Goal: Task Accomplishment & Management: Manage account settings

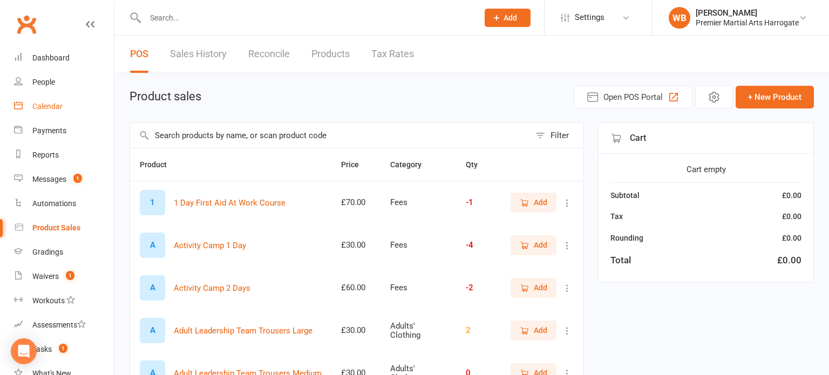
click at [67, 105] on link "Calendar" at bounding box center [64, 106] width 100 height 24
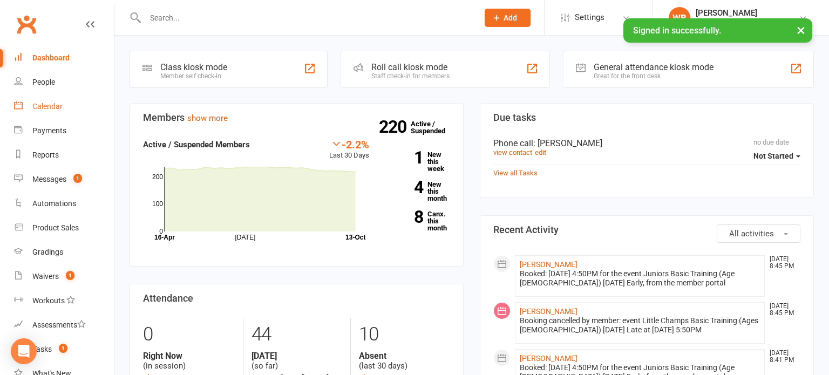
click at [72, 101] on link "Calendar" at bounding box center [64, 106] width 100 height 24
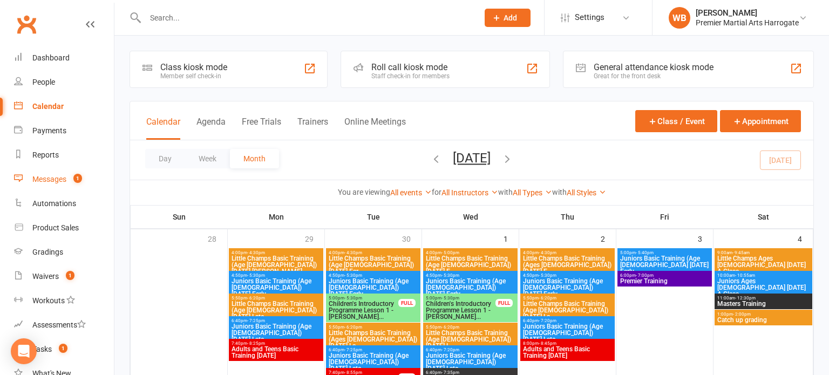
click at [70, 175] on count-badge "1" at bounding box center [75, 179] width 14 height 9
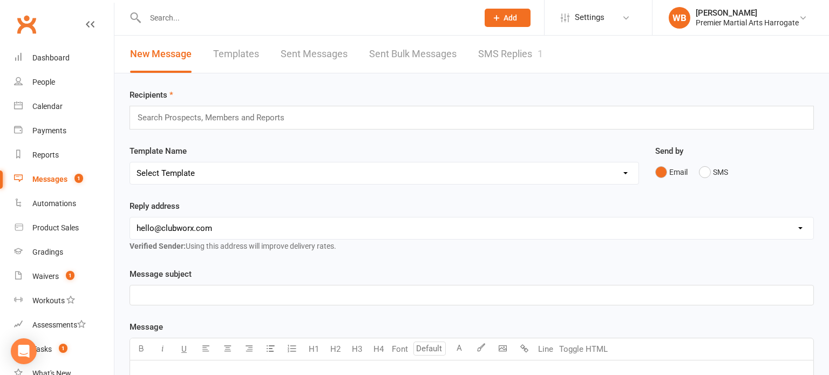
click at [511, 57] on link "SMS Replies 1" at bounding box center [510, 54] width 65 height 37
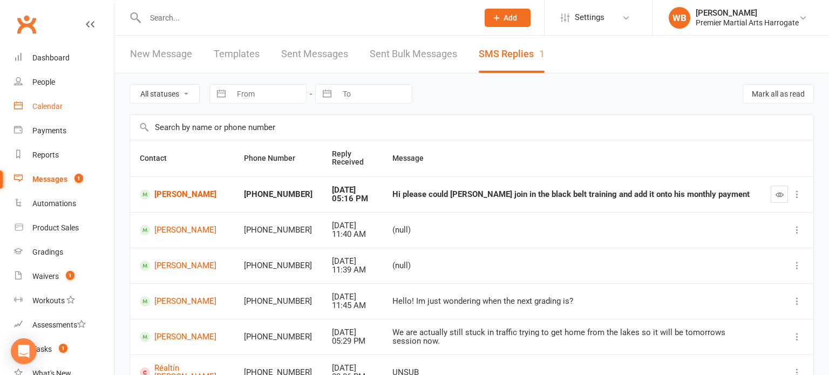
click at [43, 103] on div "Calendar" at bounding box center [47, 106] width 30 height 9
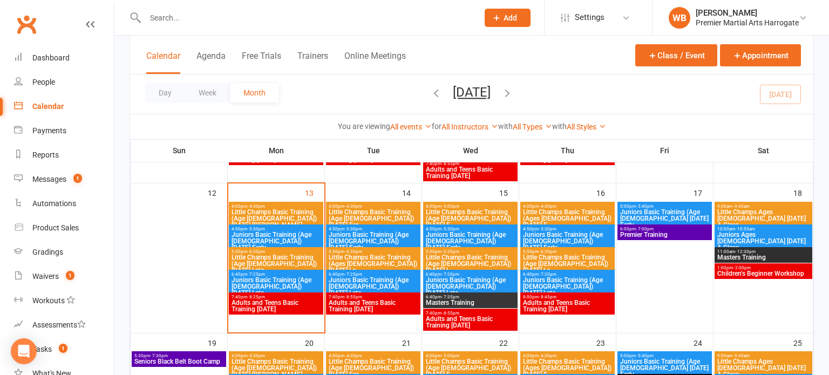
scroll to position [360, 0]
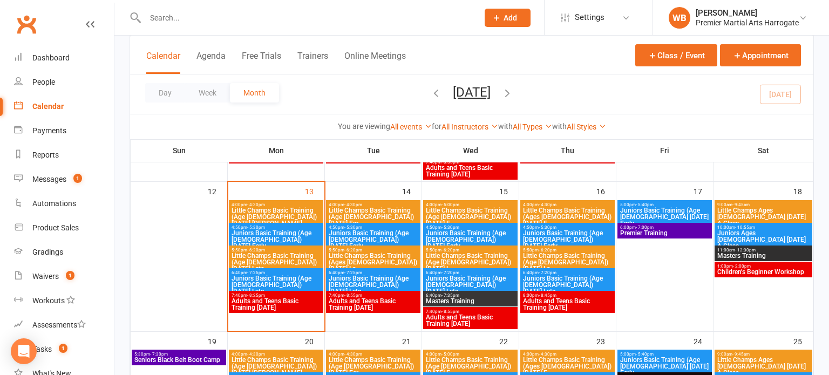
click at [316, 300] on span "Adults and Teens Basic Training Monday" at bounding box center [276, 304] width 90 height 13
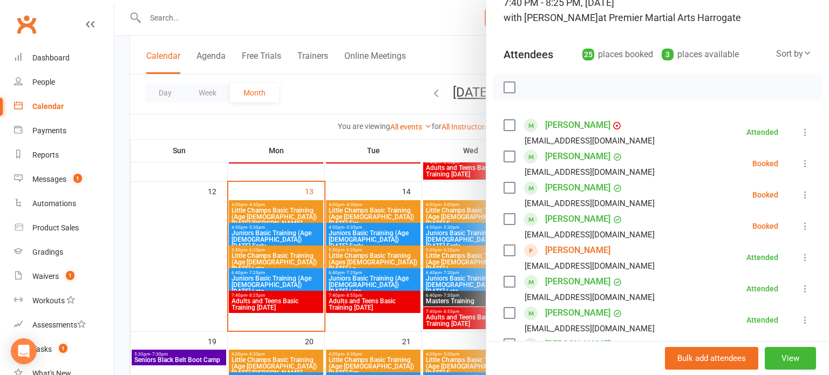
scroll to position [100, 0]
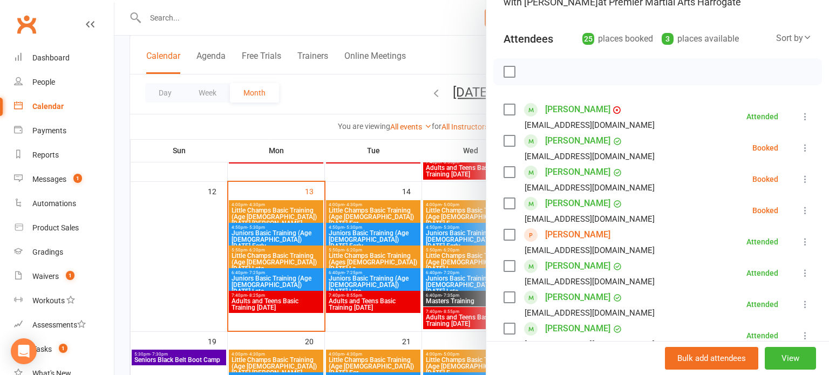
click at [795, 141] on li "Katherine Chatzigkaida katherinechatz@gmail.com Booked More info Remove Check i…" at bounding box center [657, 147] width 308 height 31
click at [799, 143] on icon at bounding box center [804, 147] width 11 height 11
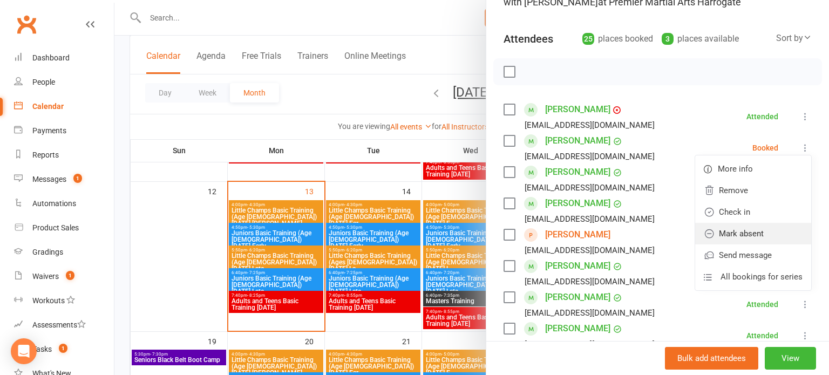
click at [761, 229] on link "Mark absent" at bounding box center [753, 234] width 116 height 22
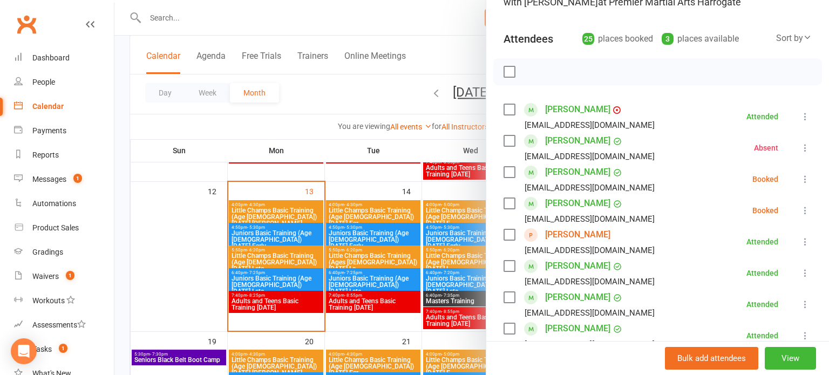
click at [805, 181] on icon at bounding box center [804, 179] width 11 height 11
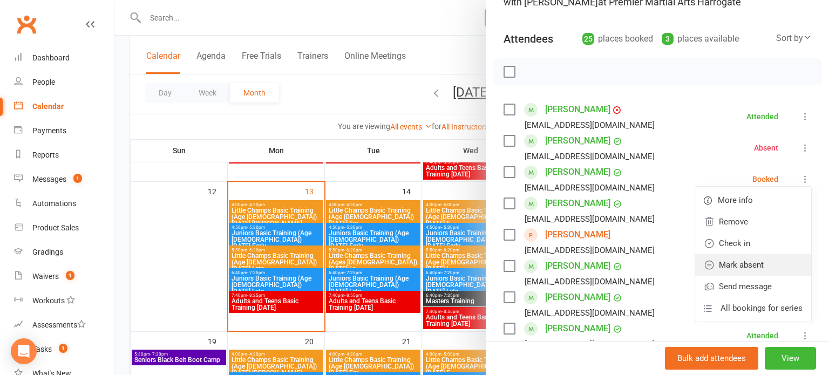
click at [764, 263] on link "Mark absent" at bounding box center [753, 265] width 116 height 22
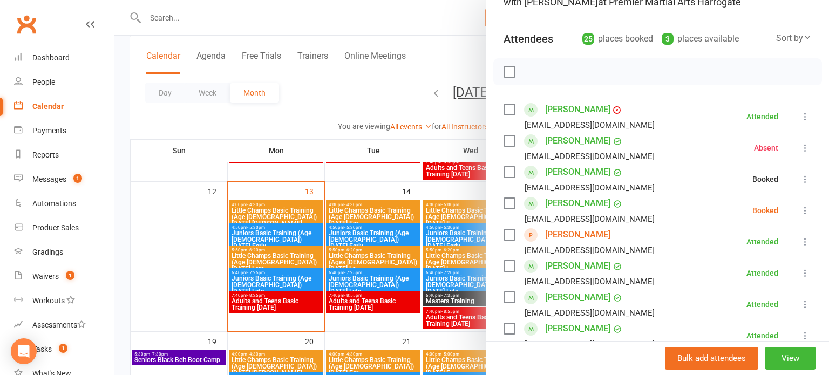
click at [808, 211] on icon at bounding box center [804, 210] width 11 height 11
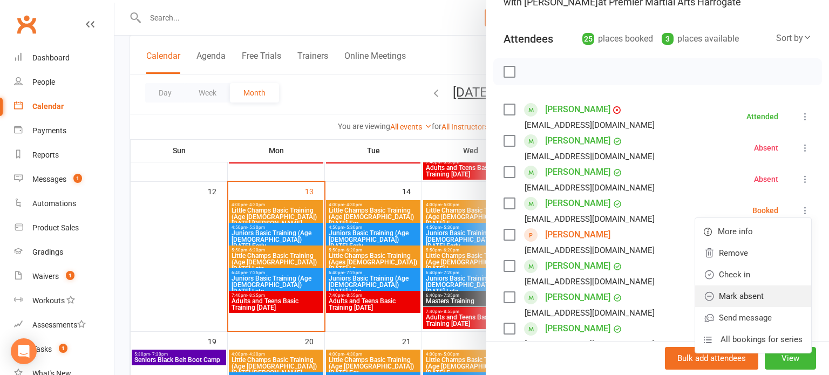
click at [759, 297] on link "Mark absent" at bounding box center [753, 296] width 116 height 22
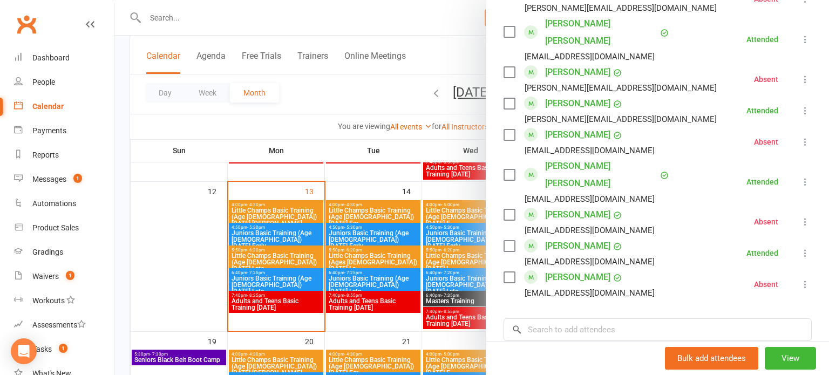
scroll to position [737, 0]
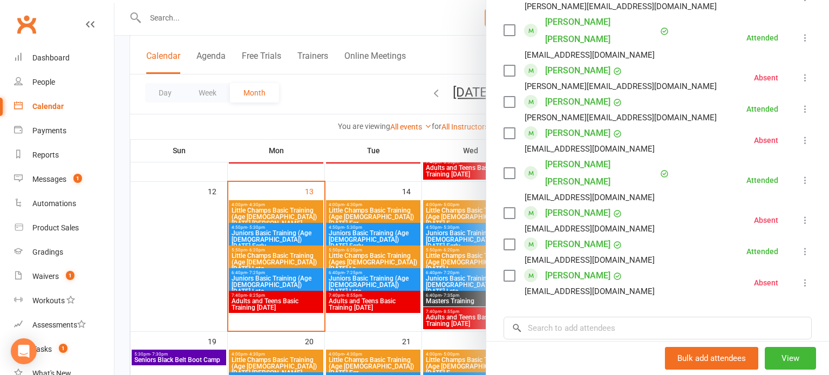
click at [317, 269] on div at bounding box center [471, 187] width 714 height 375
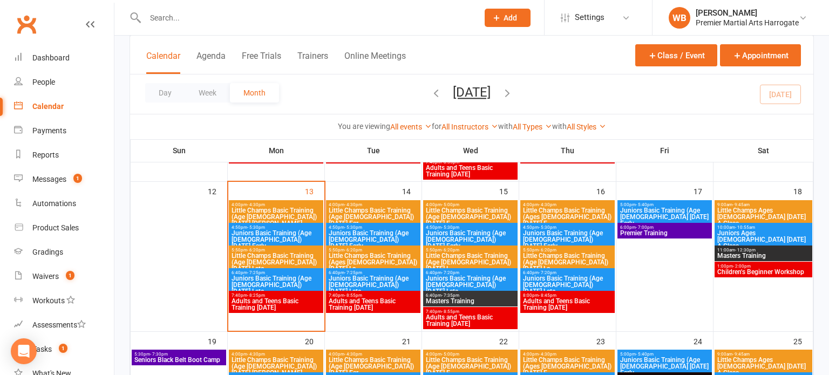
click at [262, 285] on span "Juniors Basic Training (Age 8-12) Monday Late" at bounding box center [276, 284] width 90 height 19
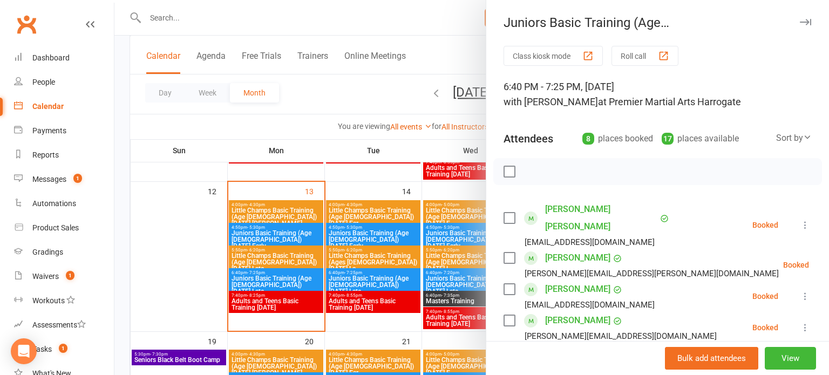
click at [810, 218] on button at bounding box center [804, 224] width 13 height 13
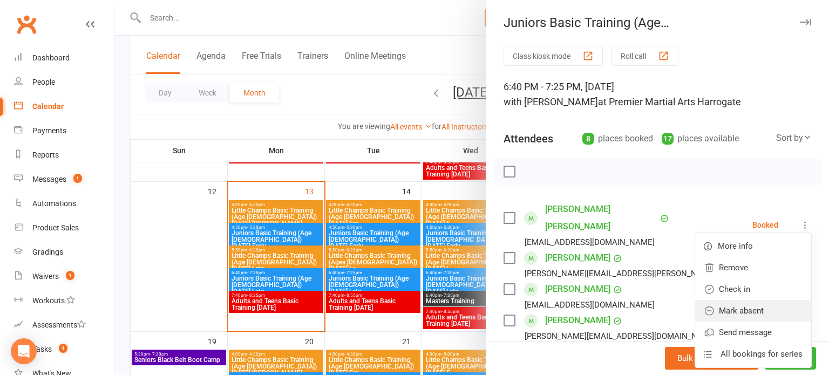
click at [765, 300] on link "Mark absent" at bounding box center [753, 311] width 116 height 22
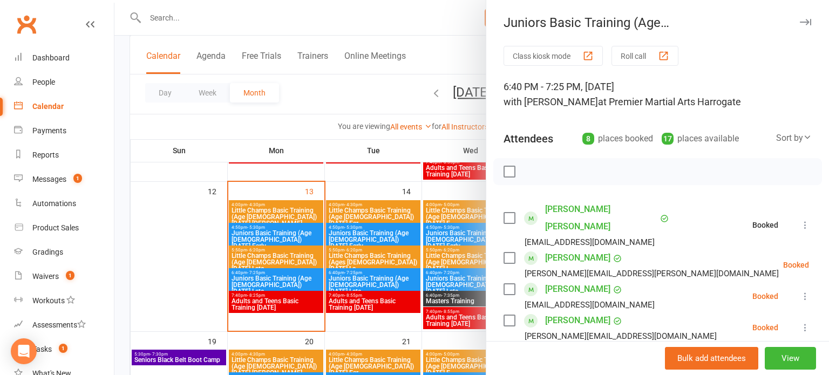
click at [828, 258] on button at bounding box center [835, 264] width 13 height 13
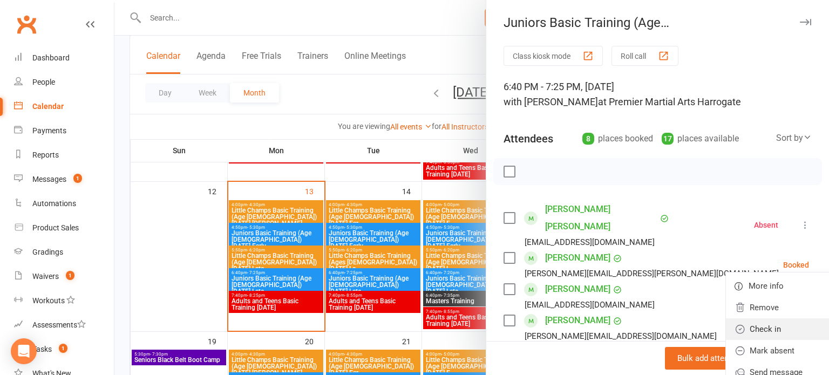
click at [758, 318] on link "Check in" at bounding box center [784, 329] width 116 height 22
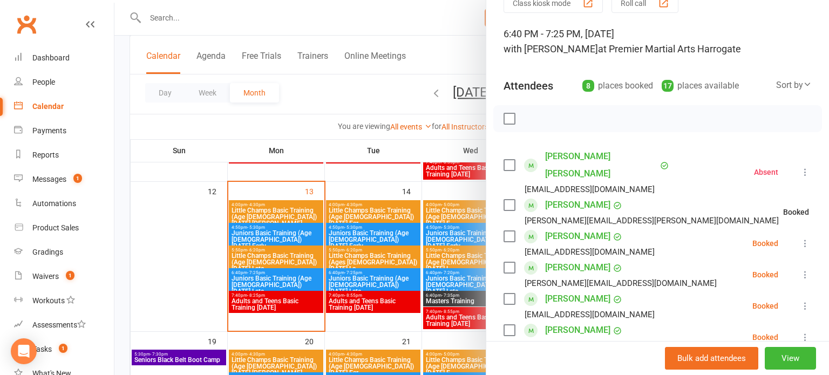
scroll to position [63, 0]
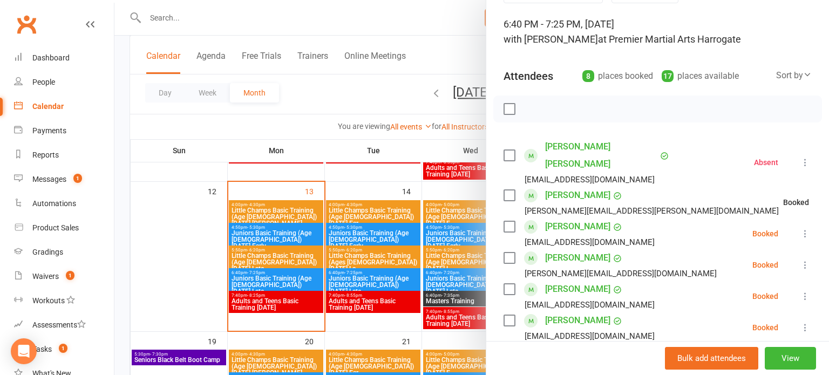
click at [806, 228] on icon at bounding box center [804, 233] width 11 height 11
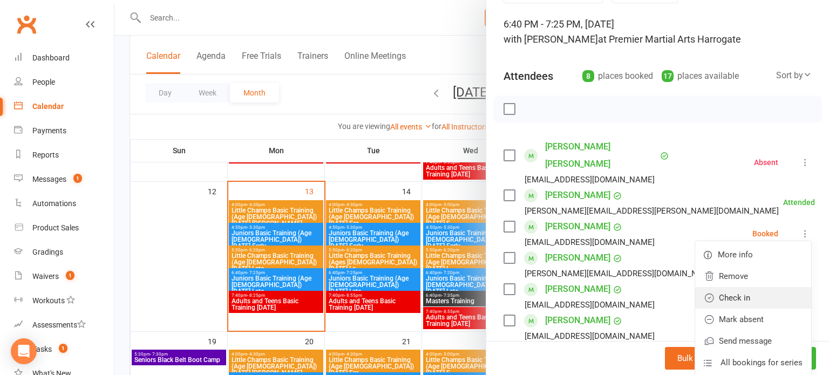
click at [765, 287] on link "Check in" at bounding box center [753, 298] width 116 height 22
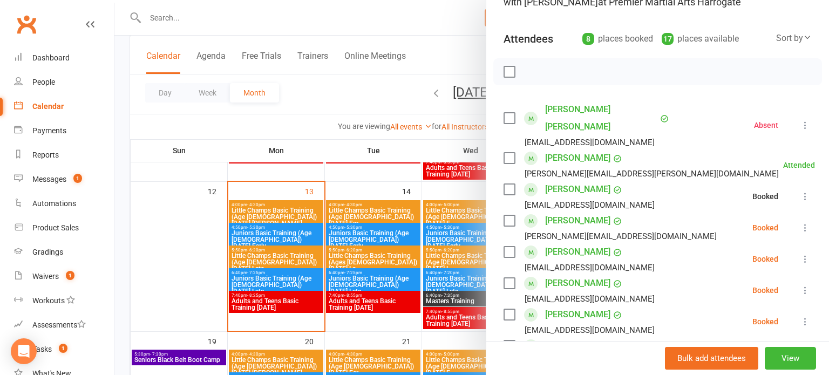
scroll to position [101, 0]
click at [809, 221] on icon at bounding box center [804, 226] width 11 height 11
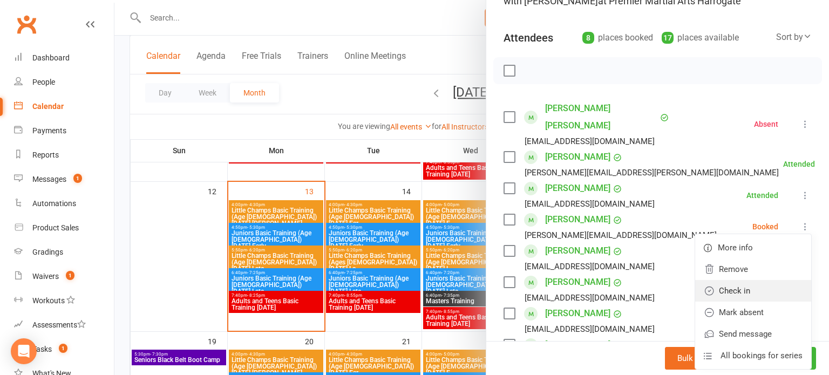
click at [766, 280] on link "Check in" at bounding box center [753, 291] width 116 height 22
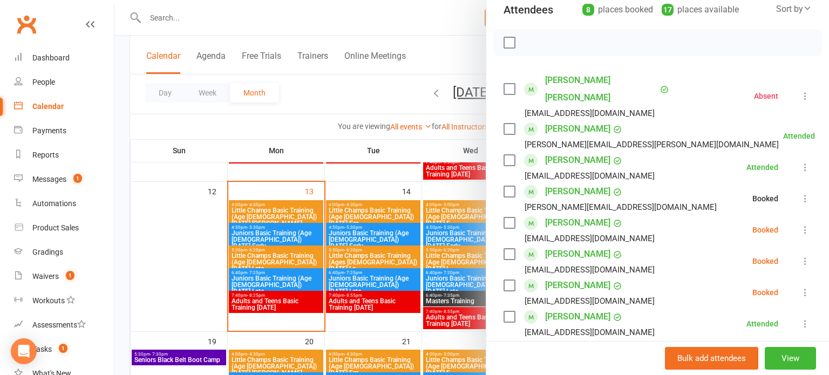
scroll to position [129, 0]
click at [809, 224] on icon at bounding box center [804, 229] width 11 height 11
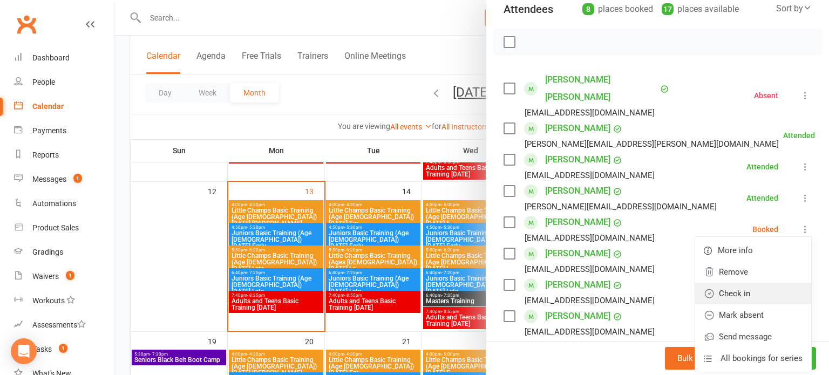
click at [765, 283] on link "Check in" at bounding box center [753, 294] width 116 height 22
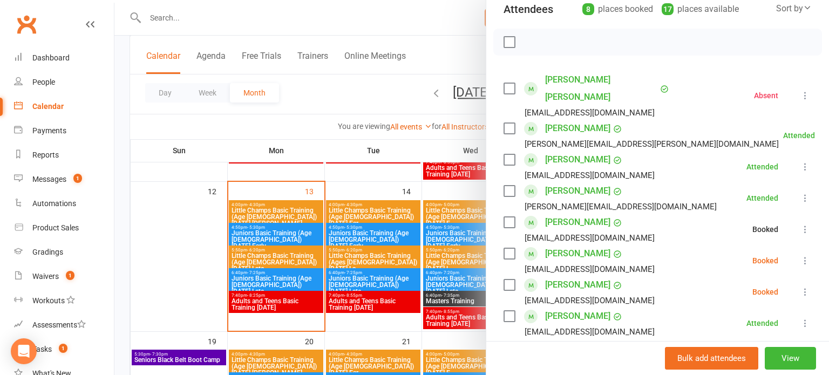
click at [806, 255] on icon at bounding box center [804, 260] width 11 height 11
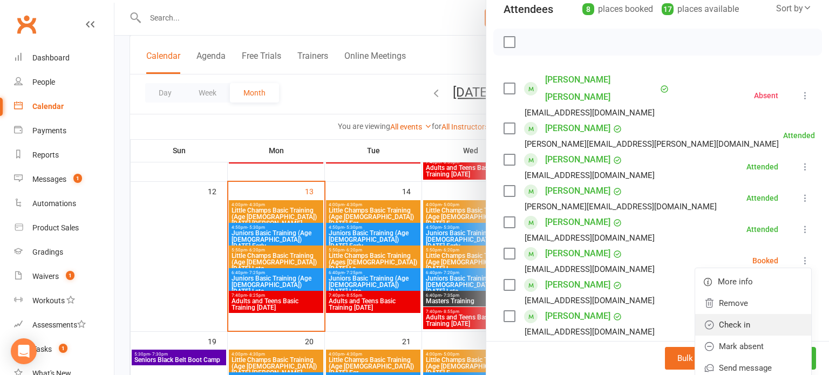
click at [754, 314] on link "Check in" at bounding box center [753, 325] width 116 height 22
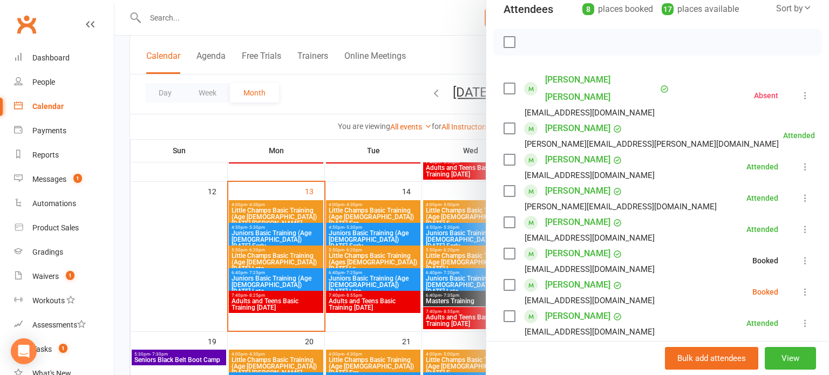
click at [805, 286] on icon at bounding box center [804, 291] width 11 height 11
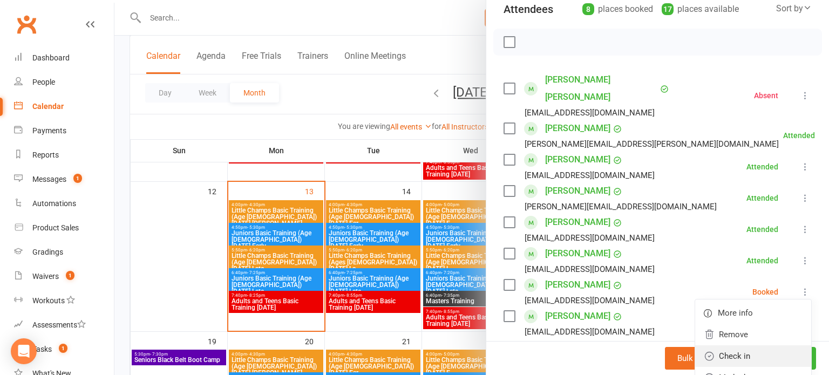
click at [744, 345] on link "Check in" at bounding box center [753, 356] width 116 height 22
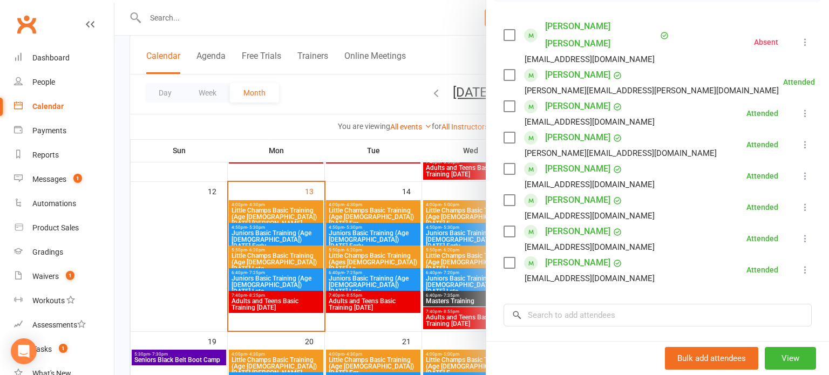
scroll to position [186, 0]
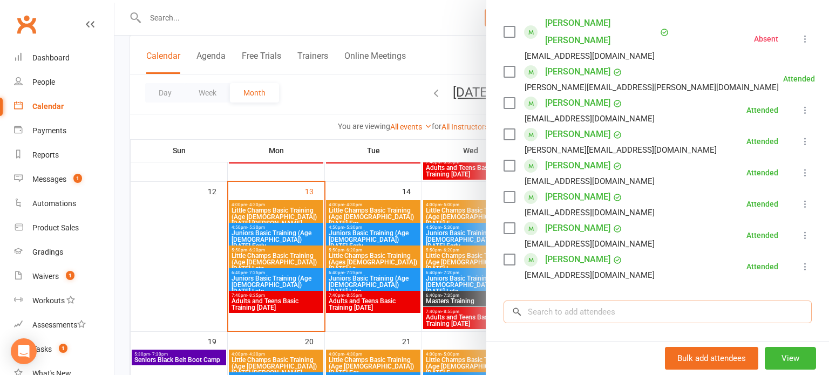
click at [699, 300] on input "search" at bounding box center [657, 311] width 308 height 23
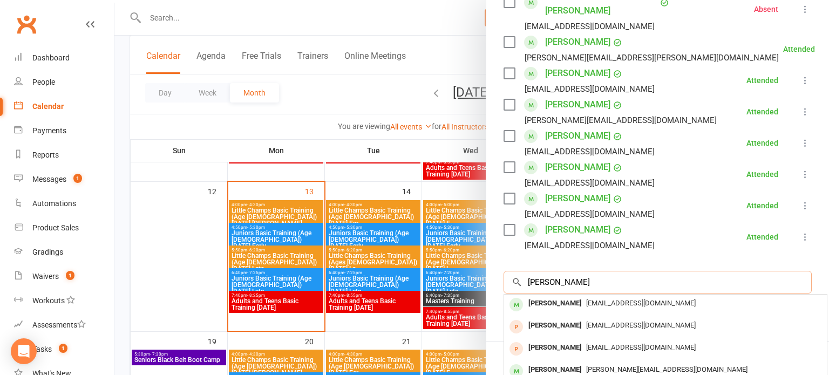
scroll to position [59, 0]
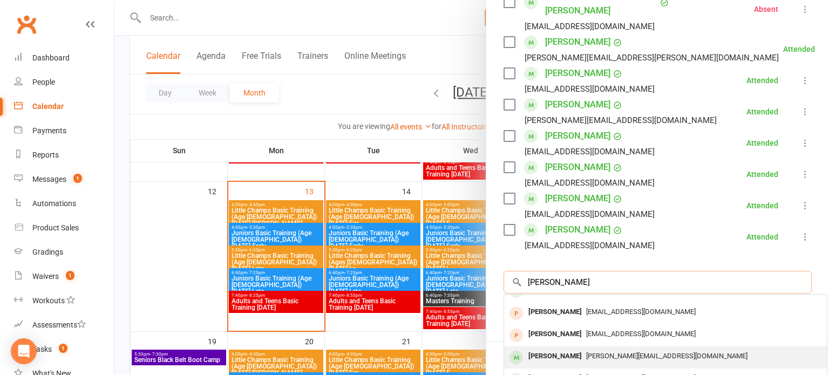
type input "george"
click at [585, 348] on div "andy@upyourgrade.co.uk" at bounding box center [665, 356] width 314 height 16
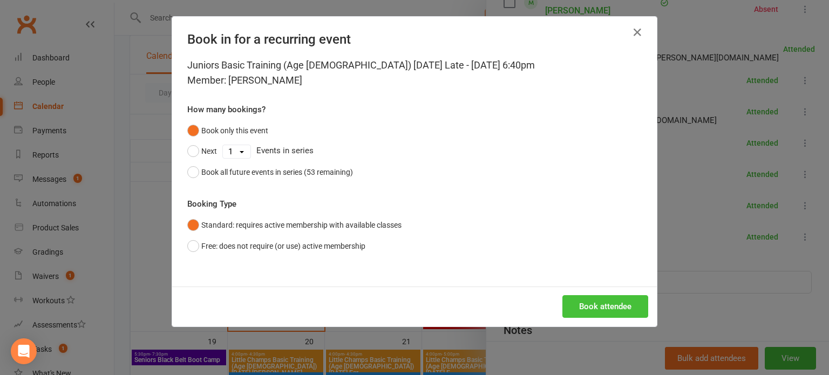
click at [612, 313] on button "Book attendee" at bounding box center [605, 306] width 86 height 23
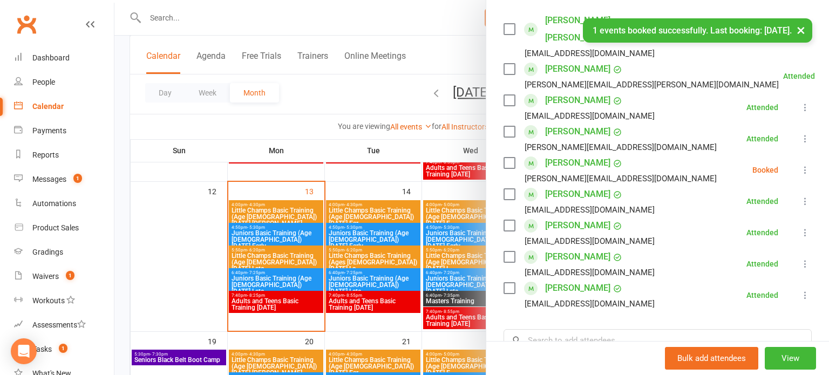
scroll to position [188, 0]
click at [806, 165] on icon at bounding box center [804, 170] width 11 height 11
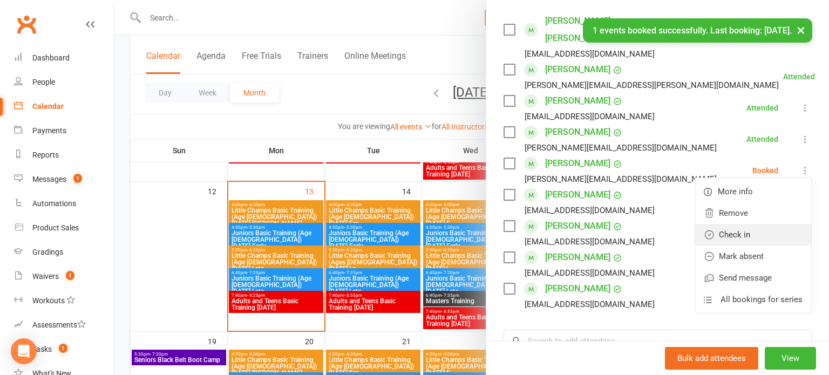
click at [756, 224] on link "Check in" at bounding box center [753, 235] width 116 height 22
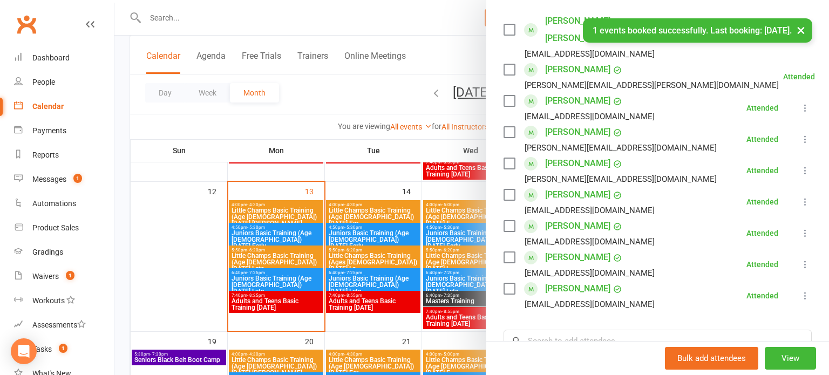
click at [393, 277] on div at bounding box center [471, 187] width 714 height 375
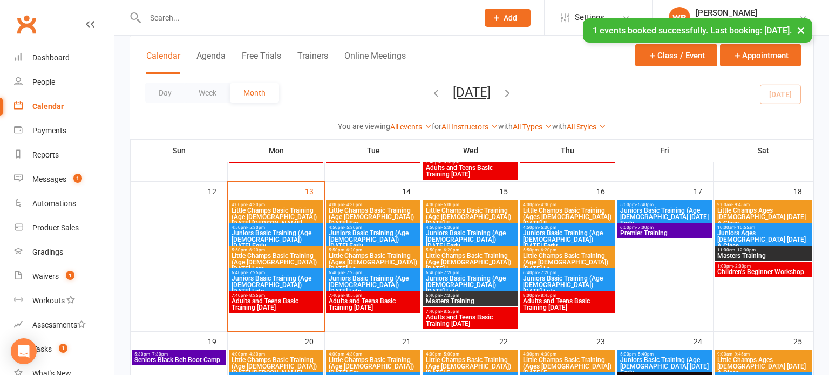
click at [306, 257] on span "Little Champs Basic Training (Age 5-7) Monday Late" at bounding box center [276, 261] width 90 height 19
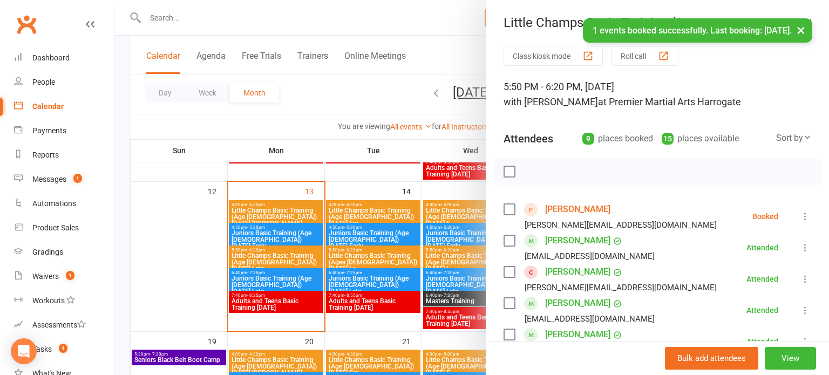
click at [809, 218] on icon at bounding box center [804, 216] width 11 height 11
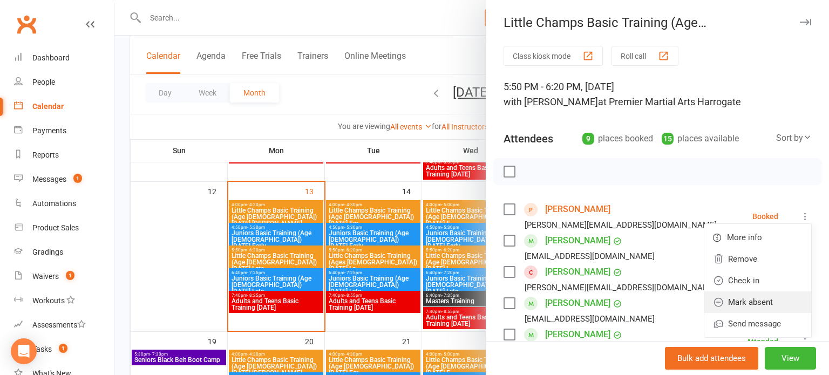
click at [773, 302] on link "Mark absent" at bounding box center [757, 302] width 107 height 22
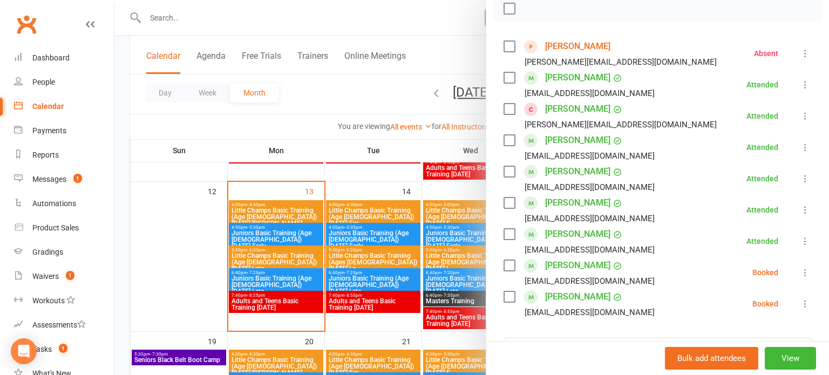
scroll to position [176, 0]
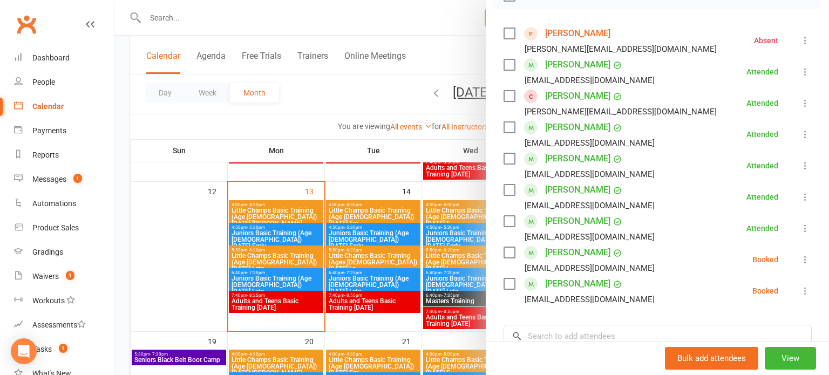
click at [801, 259] on icon at bounding box center [804, 259] width 11 height 11
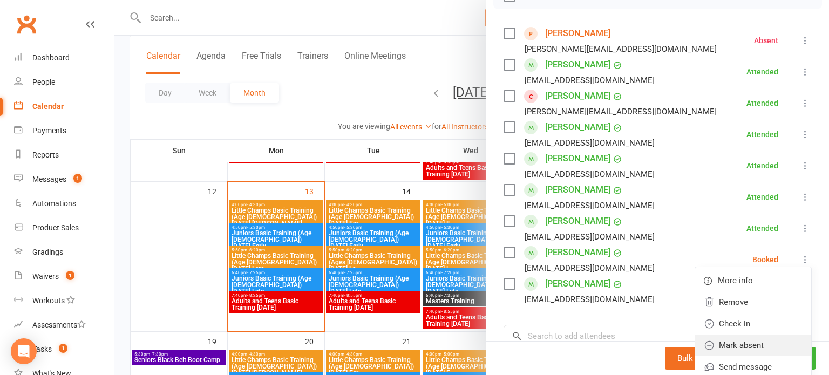
click at [765, 348] on link "Mark absent" at bounding box center [753, 345] width 116 height 22
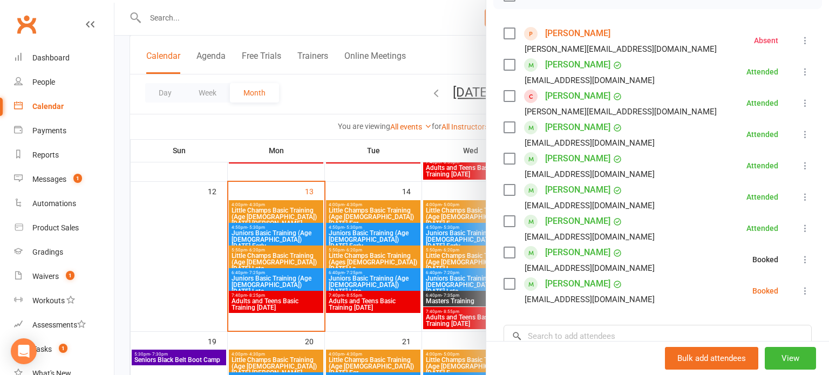
click at [804, 285] on icon at bounding box center [804, 290] width 11 height 11
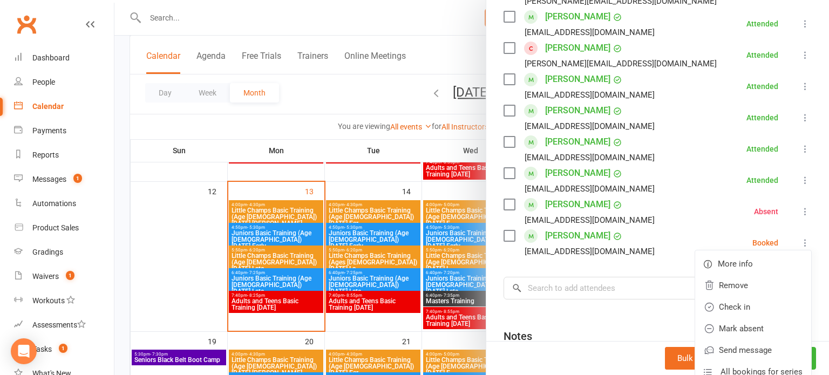
scroll to position [237, 0]
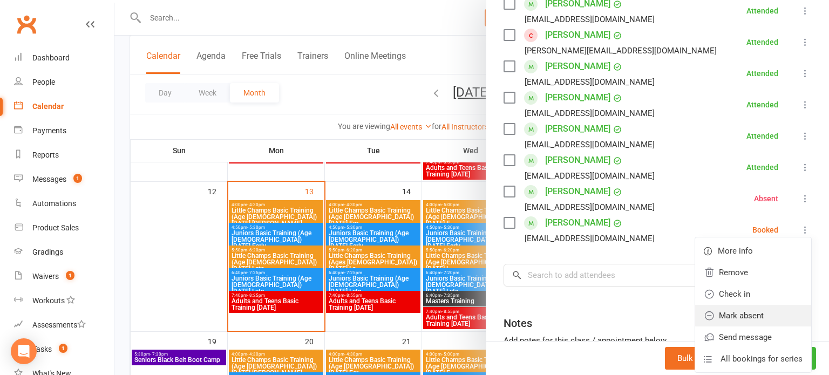
click at [758, 317] on link "Mark absent" at bounding box center [753, 316] width 116 height 22
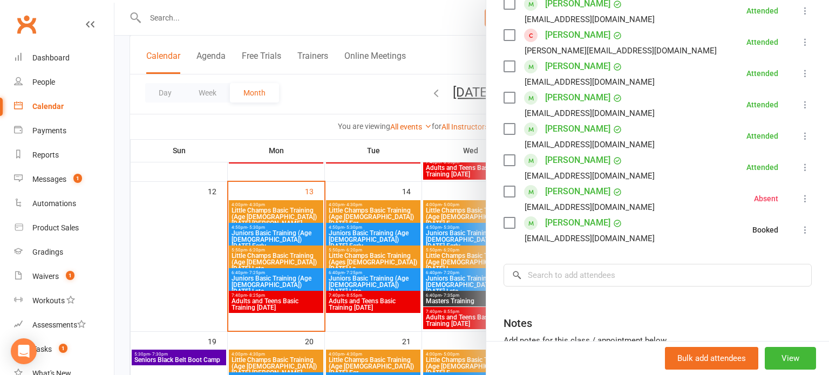
click at [270, 244] on div at bounding box center [471, 187] width 714 height 375
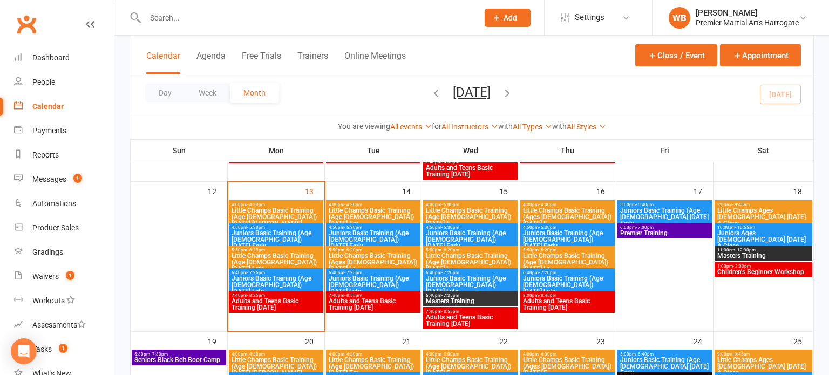
click at [261, 233] on div at bounding box center [471, 187] width 714 height 375
click at [255, 233] on span "Juniors Basic Training (Age 8-12) Monday Early" at bounding box center [276, 239] width 90 height 19
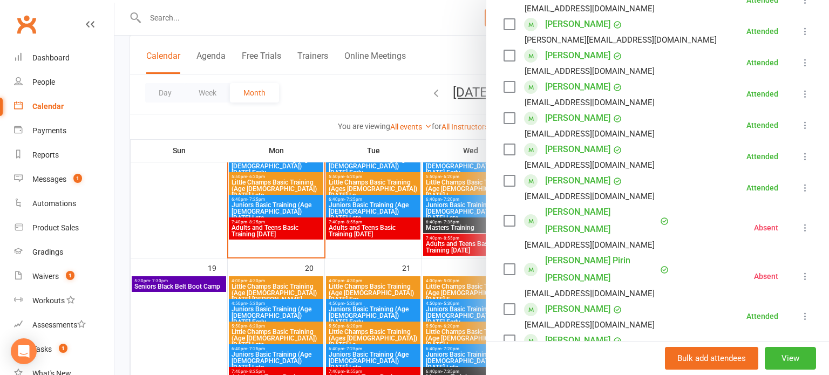
scroll to position [236, 0]
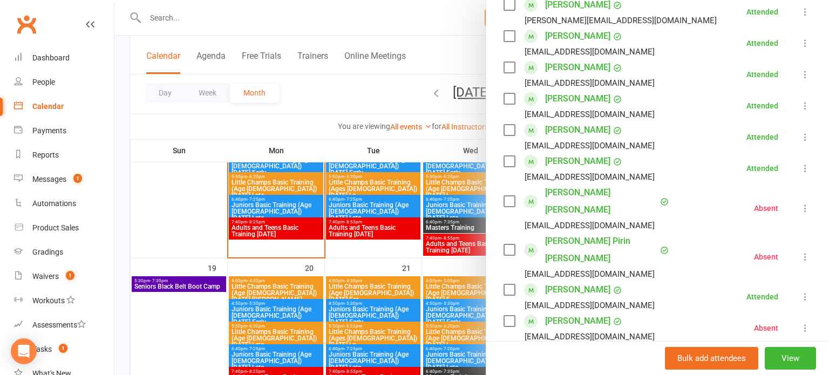
click at [202, 206] on div at bounding box center [471, 187] width 714 height 375
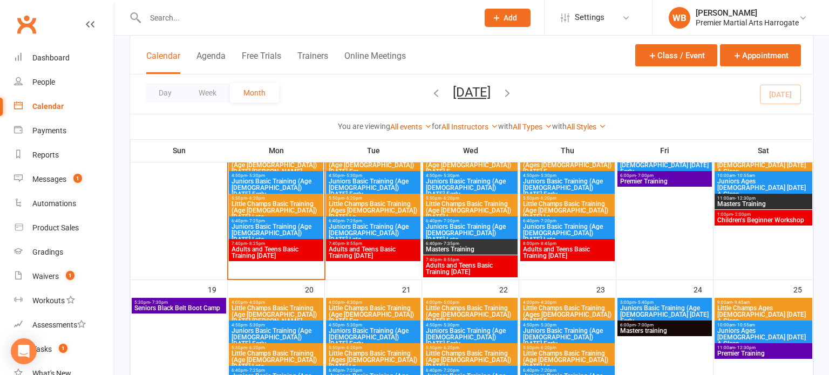
scroll to position [405, 0]
